Goal: Find contact information: Find contact information

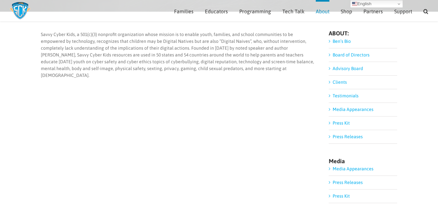
scroll to position [60, 0]
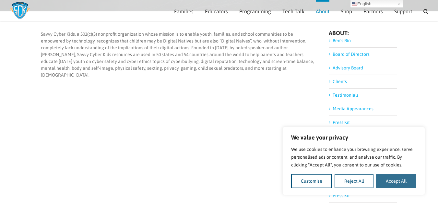
click at [401, 178] on button "Accept All" at bounding box center [396, 181] width 40 height 14
checkbox input "true"
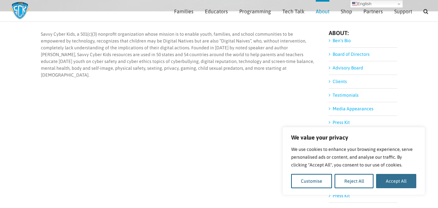
checkbox input "true"
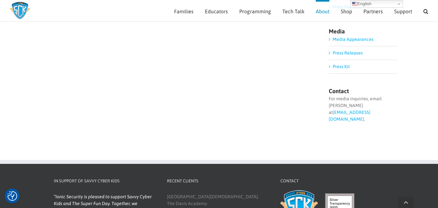
scroll to position [190, 0]
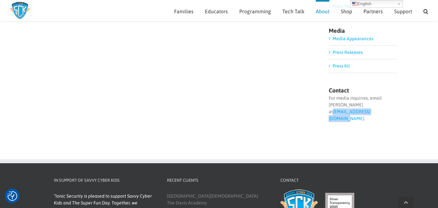
drag, startPoint x: 328, startPoint y: 113, endPoint x: 378, endPoint y: 114, distance: 49.6
click at [378, 114] on div "Savvy Cyber Kids, a 501(c)(3) nonprofit organization whose mission is to enable…" at bounding box center [219, 17] width 357 height 245
copy link "[EMAIL_ADDRESS][DOMAIN_NAME]"
